Goal: Transaction & Acquisition: Book appointment/travel/reservation

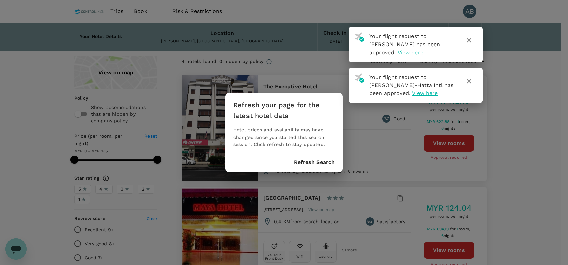
click at [314, 164] on button "Refresh Search" at bounding box center [314, 163] width 41 height 6
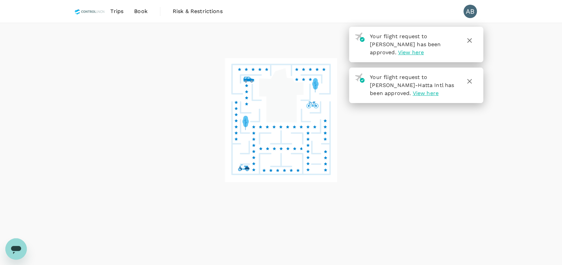
click at [472, 39] on icon "button" at bounding box center [469, 41] width 8 height 8
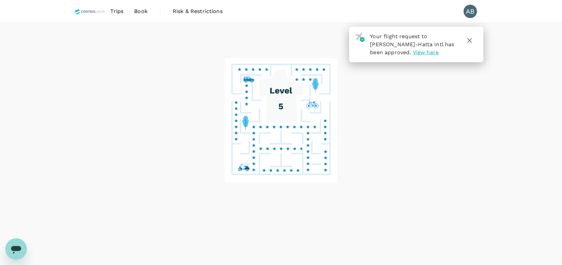
click at [469, 38] on icon "button" at bounding box center [469, 41] width 8 height 8
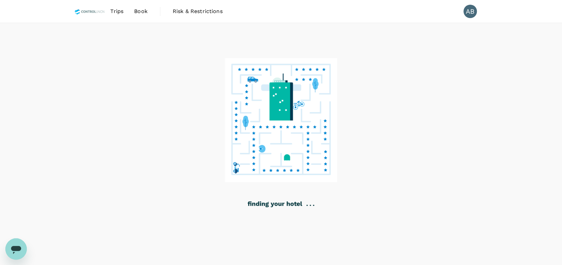
click at [142, 10] on span "Book" at bounding box center [140, 11] width 13 height 8
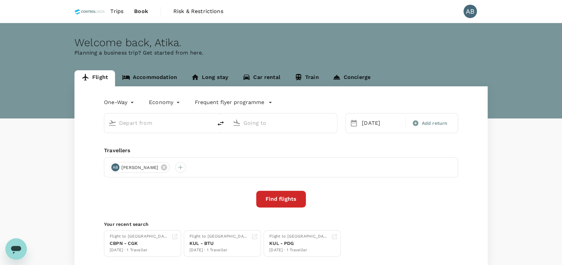
type input "Kuala Lumpur Intl ([GEOGRAPHIC_DATA])"
type input "[PERSON_NAME] (JHB)"
type input "Kuala Lumpur Intl ([GEOGRAPHIC_DATA])"
type input "[PERSON_NAME] (JHB)"
click at [154, 74] on link "Accommodation" at bounding box center [149, 78] width 69 height 16
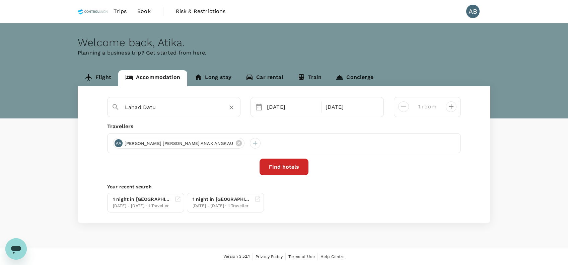
click at [166, 102] on div "Lahad Datu" at bounding box center [178, 105] width 117 height 16
drag, startPoint x: 228, startPoint y: 109, endPoint x: 191, endPoint y: 107, distance: 36.9
click at [209, 109] on div "Lahad Datu" at bounding box center [180, 107] width 111 height 11
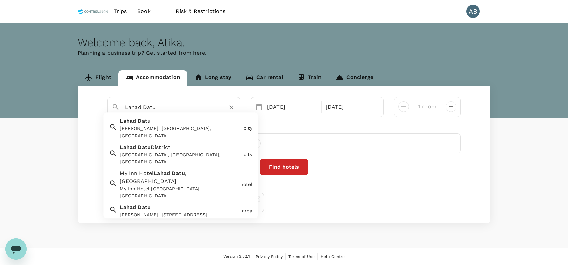
click at [138, 107] on input "Lahad Datu" at bounding box center [171, 107] width 92 height 10
drag, startPoint x: 232, startPoint y: 108, endPoint x: 214, endPoint y: 109, distance: 17.1
click at [231, 108] on icon "Clear" at bounding box center [231, 107] width 7 height 7
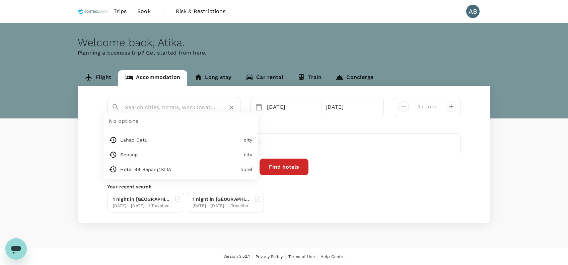
click at [144, 109] on input "text" at bounding box center [171, 107] width 92 height 10
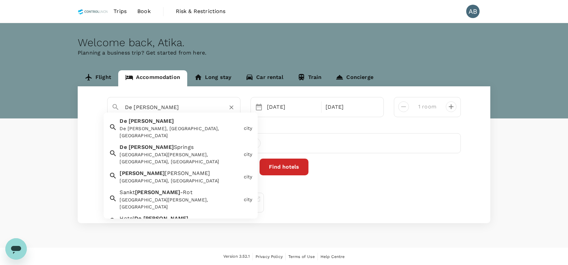
click at [142, 216] on span at bounding box center [143, 219] width 2 height 6
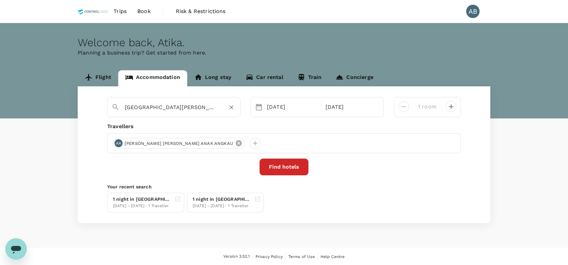
type input "[GEOGRAPHIC_DATA][PERSON_NAME]"
click at [236, 142] on icon at bounding box center [239, 143] width 6 height 6
click at [347, 106] on div "04 Oct" at bounding box center [351, 107] width 56 height 13
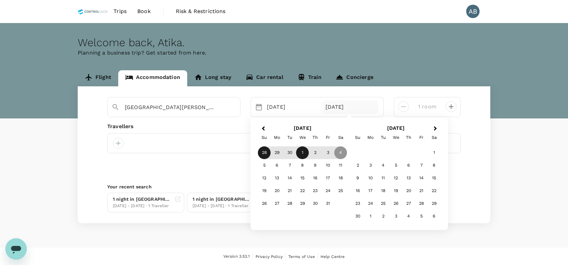
click at [301, 153] on div "1" at bounding box center [302, 152] width 13 height 13
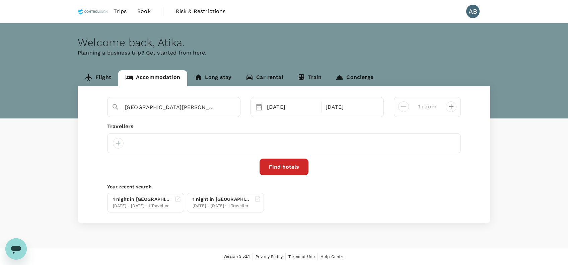
click at [287, 127] on div "Travellers" at bounding box center [284, 127] width 354 height 8
click at [119, 142] on div at bounding box center [118, 143] width 11 height 11
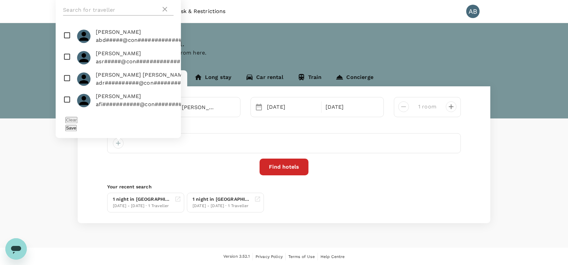
click at [87, 15] on input "text" at bounding box center [112, 10] width 98 height 11
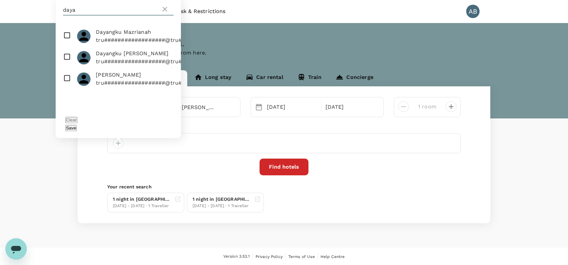
type input "daya"
click at [64, 43] on input "checkbox" at bounding box center [118, 35] width 125 height 21
checkbox input "true"
click at [77, 128] on button "Save" at bounding box center [70, 128] width 11 height 6
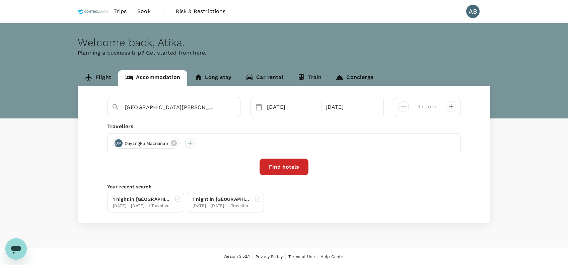
click at [190, 142] on div at bounding box center [190, 143] width 11 height 11
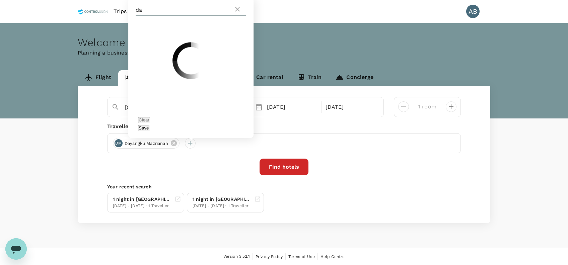
type input "d"
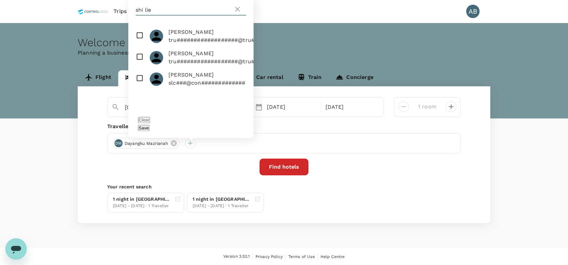
type input "shi lie"
drag, startPoint x: 139, startPoint y: 44, endPoint x: 178, endPoint y: 66, distance: 44.4
click at [139, 45] on input "checkbox" at bounding box center [190, 35] width 125 height 21
checkbox input "true"
click at [149, 127] on button "Save" at bounding box center [143, 128] width 11 height 6
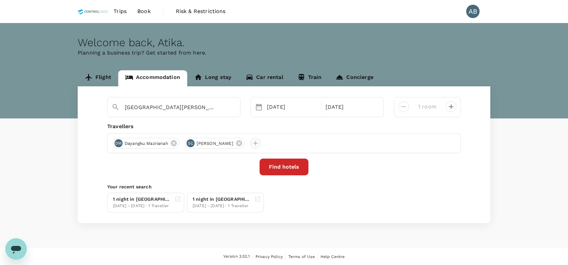
drag, startPoint x: 247, startPoint y: 144, endPoint x: 246, endPoint y: 141, distance: 3.4
click at [250, 143] on div at bounding box center [255, 143] width 11 height 11
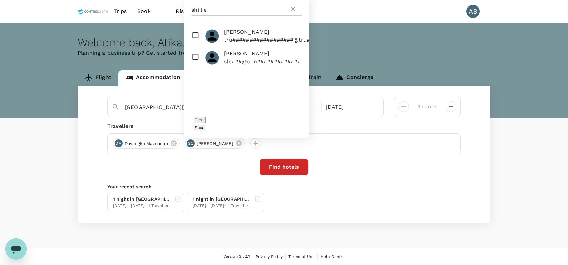
click at [216, 15] on input "shi lie" at bounding box center [240, 10] width 98 height 11
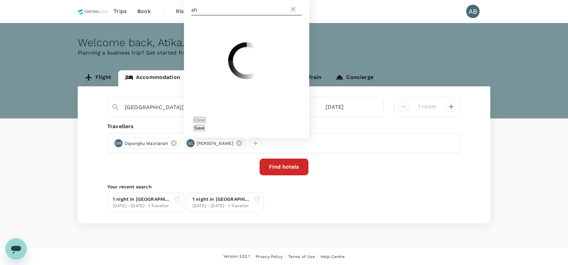
type input "s"
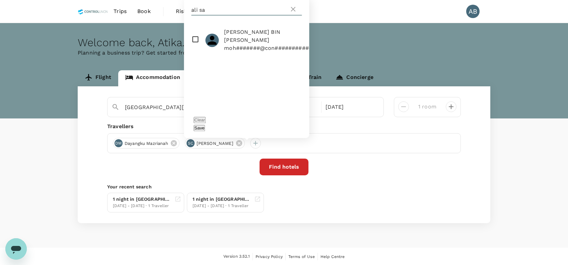
type input "ali sa"
click at [195, 47] on input "checkbox" at bounding box center [246, 39] width 125 height 29
checkbox input "true"
click at [205, 127] on button "Save" at bounding box center [199, 128] width 11 height 6
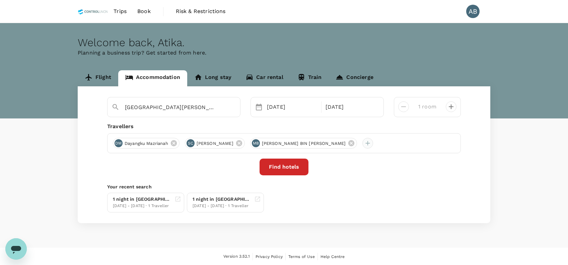
click at [363, 144] on div at bounding box center [368, 143] width 11 height 11
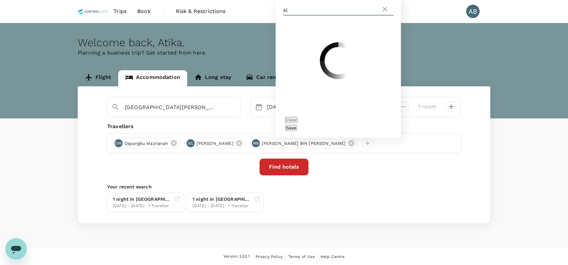
type input "a"
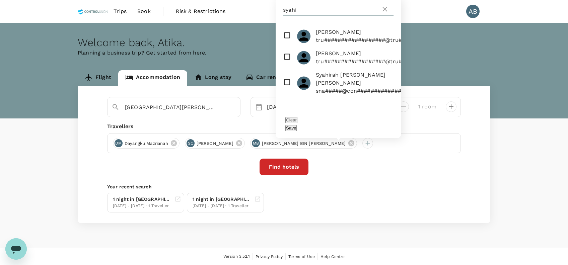
type input "syahi"
click at [282, 44] on input "checkbox" at bounding box center [338, 35] width 125 height 21
checkbox input "true"
click at [297, 128] on button "Save" at bounding box center [291, 128] width 11 height 6
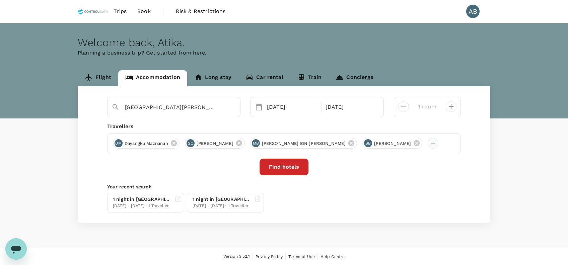
click at [428, 140] on div at bounding box center [433, 143] width 11 height 11
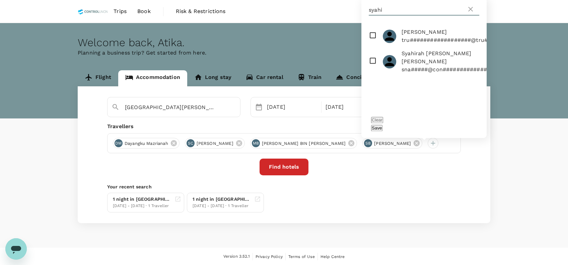
drag, startPoint x: 383, startPoint y: 13, endPoint x: 386, endPoint y: 16, distance: 3.8
click at [384, 15] on input "syahi" at bounding box center [418, 10] width 98 height 11
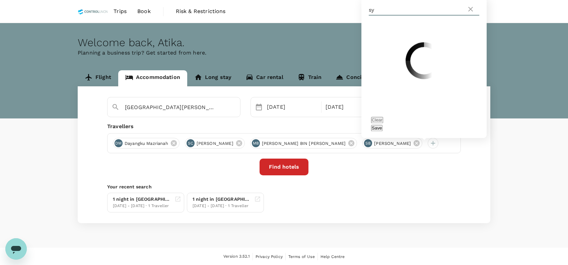
type input "s"
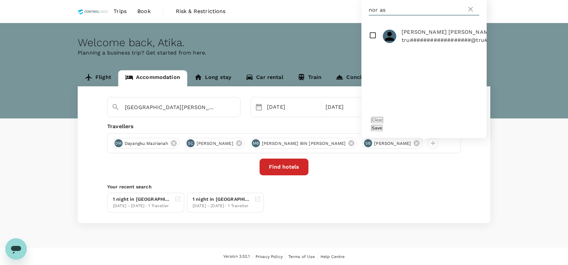
type input "nor as"
click at [375, 47] on input "checkbox" at bounding box center [424, 35] width 125 height 21
checkbox input "true"
click at [383, 127] on button "Save" at bounding box center [376, 128] width 11 height 6
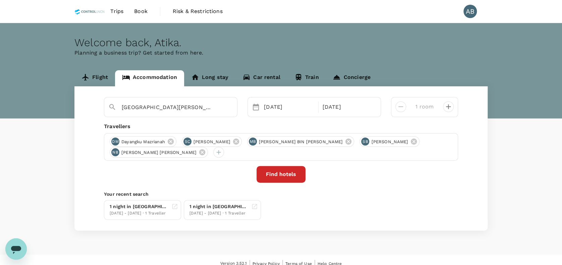
click at [446, 106] on icon "decrease" at bounding box center [448, 107] width 8 height 8
type input "4 rooms"
click at [446, 106] on icon "decrease" at bounding box center [448, 107] width 8 height 8
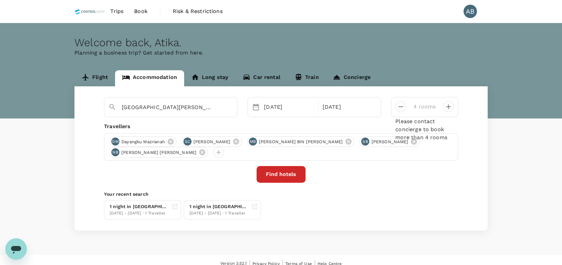
click at [394, 176] on div "Find hotels" at bounding box center [281, 174] width 354 height 17
click at [345, 140] on icon at bounding box center [348, 142] width 6 height 6
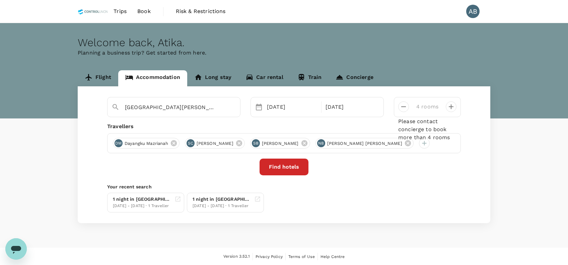
click at [327, 127] on div "Travellers" at bounding box center [284, 127] width 354 height 8
click at [448, 179] on div "Hotel De Leon 28 Sep Selected date: Wednesday, October 1st, 2025 01 Oct 4 rooms…" at bounding box center [284, 154] width 413 height 137
click at [426, 181] on div "Hotel De Leon 28 Sep Selected date: Wednesday, October 1st, 2025 01 Oct 4 rooms…" at bounding box center [284, 154] width 413 height 137
click at [279, 169] on button "Find hotels" at bounding box center [284, 167] width 49 height 17
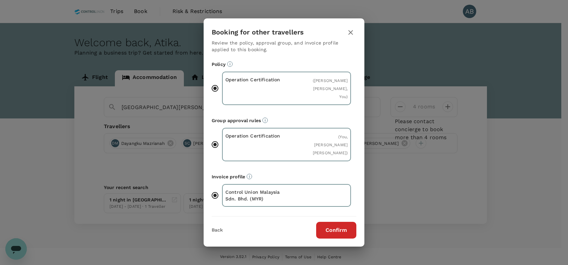
click at [354, 233] on button "Confirm" at bounding box center [336, 230] width 40 height 17
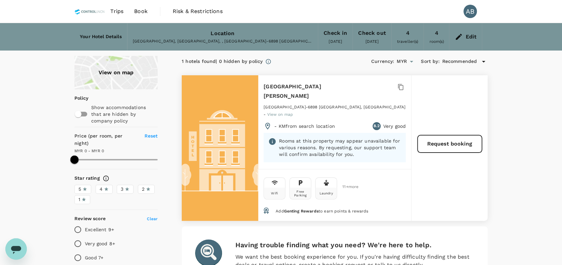
click at [534, 94] on div "View on map Policy Show accommodations that are hidden by company policy Price …" at bounding box center [281, 204] width 562 height 297
drag, startPoint x: 505, startPoint y: 102, endPoint x: 496, endPoint y: 87, distance: 17.2
click at [506, 102] on div "View on map Policy Show accommodations that are hidden by company policy Price …" at bounding box center [281, 204] width 562 height 297
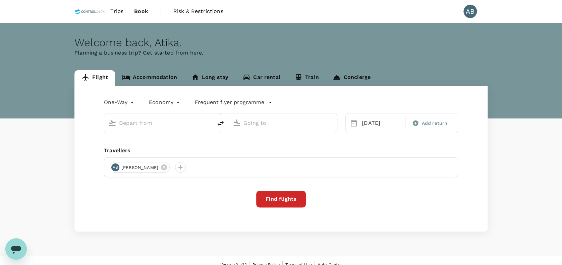
type input "Kuala Lumpur Intl ([GEOGRAPHIC_DATA])"
type input "[PERSON_NAME] (JHB)"
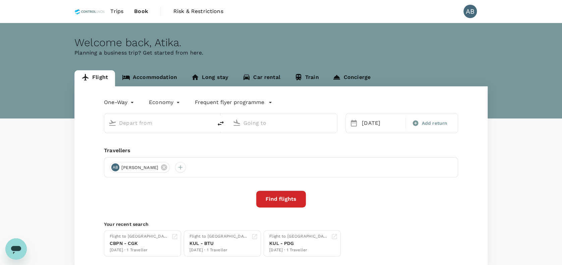
type input "Kuala Lumpur Intl ([GEOGRAPHIC_DATA])"
type input "[PERSON_NAME] (JHB)"
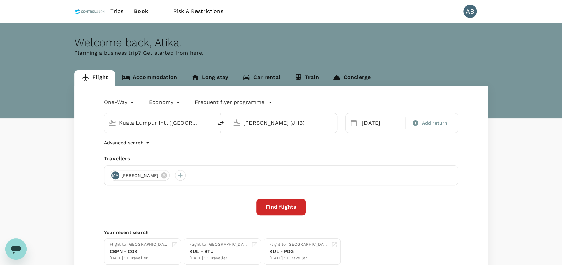
click at [119, 11] on span "Trips" at bounding box center [116, 11] width 13 height 8
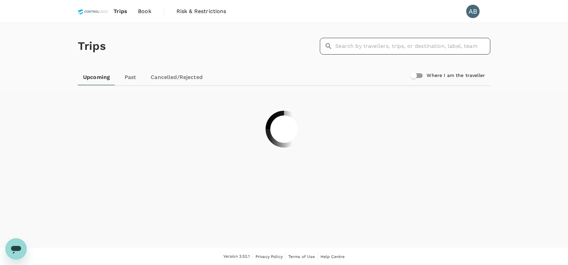
click at [348, 48] on input "text" at bounding box center [412, 46] width 155 height 17
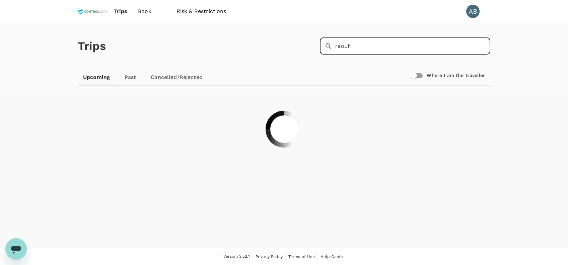
type input "raouf"
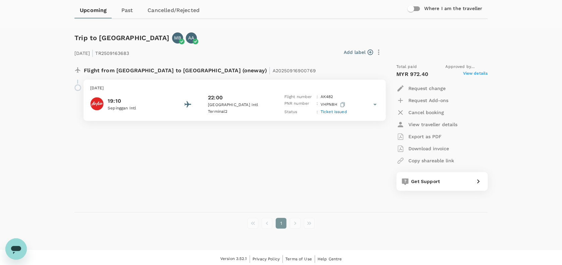
scroll to position [69, 0]
